Goal: Find specific page/section: Find specific page/section

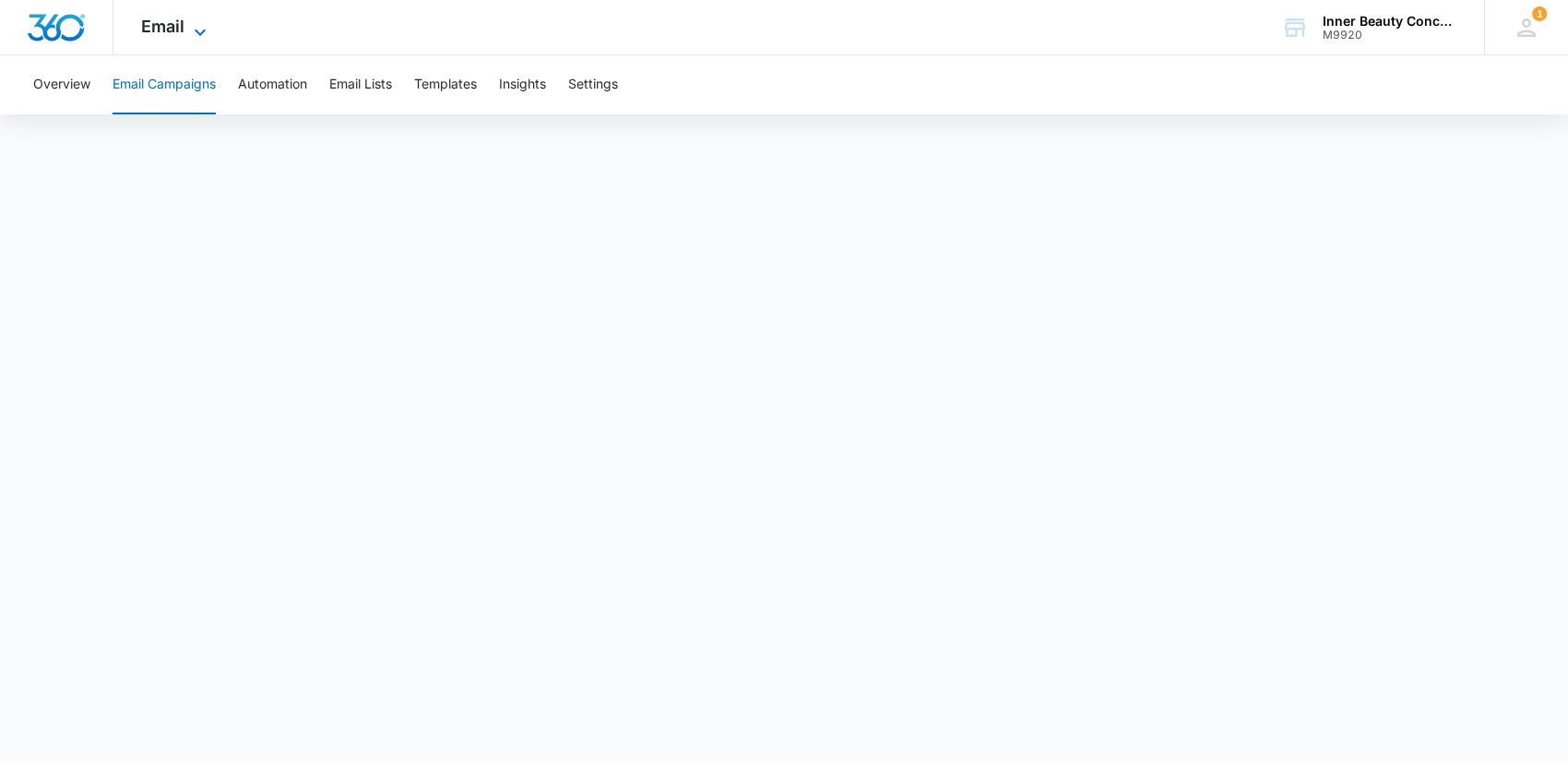
click at [172, 18] on span "Email" at bounding box center [163, 26] width 43 height 19
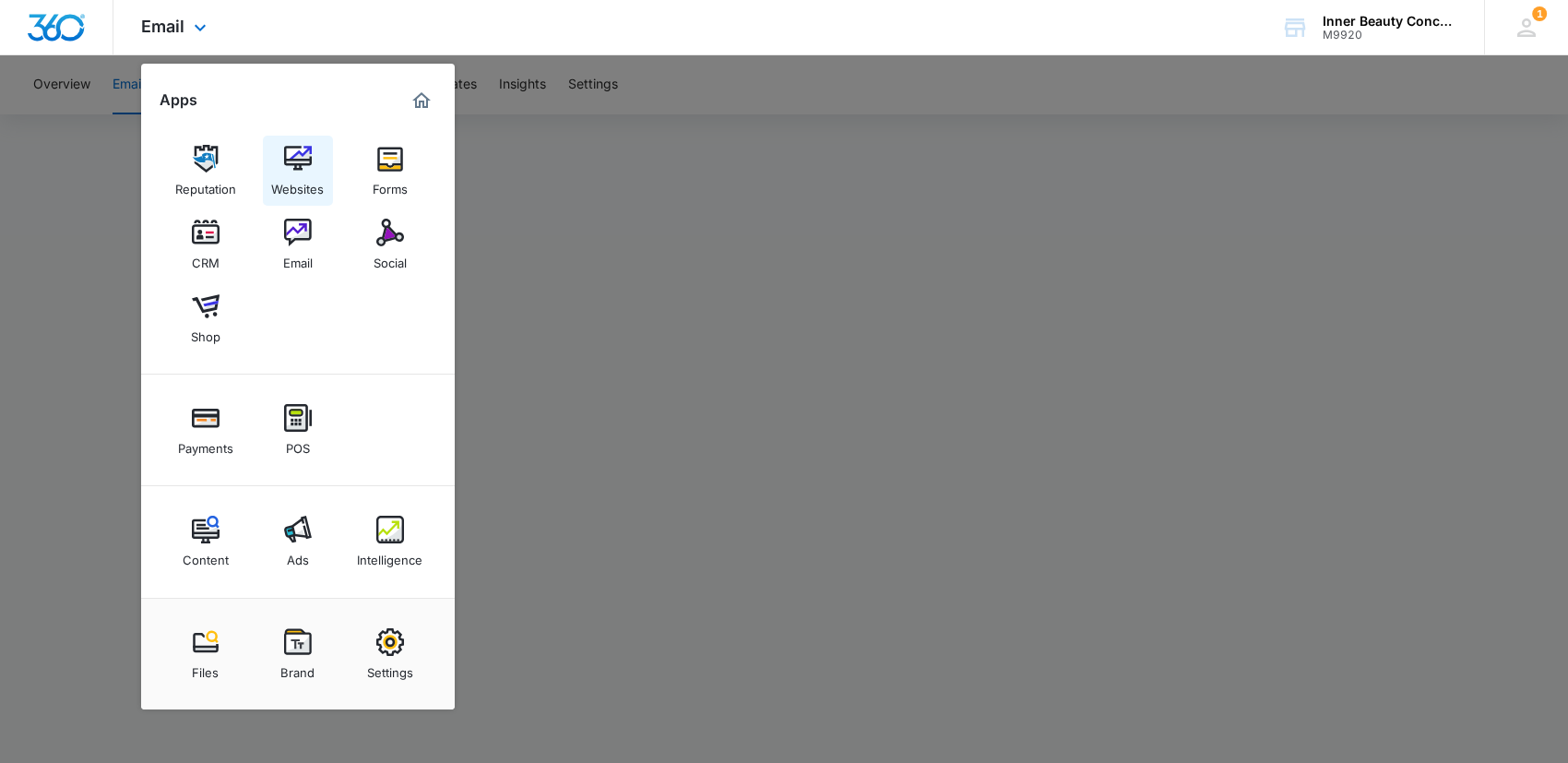
click at [296, 164] on img at bounding box center [298, 159] width 28 height 28
